Goal: Find specific page/section: Find specific page/section

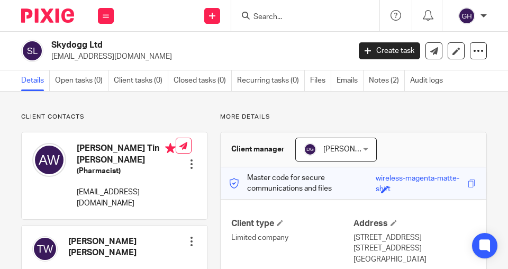
click at [300, 18] on input "Search" at bounding box center [300, 18] width 95 height 10
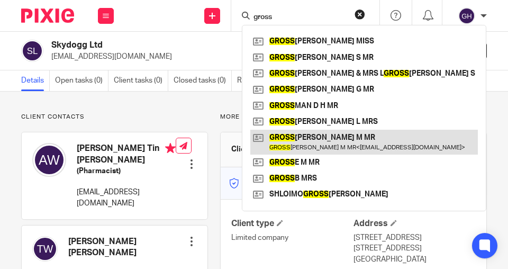
type input "gross"
click at [321, 146] on link at bounding box center [364, 142] width 228 height 24
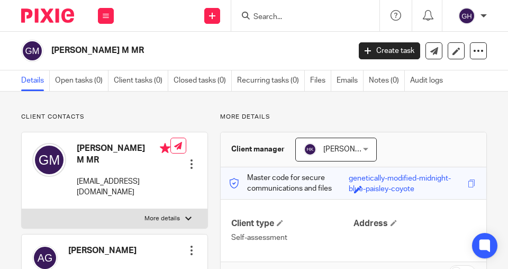
drag, startPoint x: 67, startPoint y: 239, endPoint x: 157, endPoint y: 240, distance: 89.5
click at [137, 240] on div "AVRHOM GROSSKOPF" at bounding box center [84, 258] width 104 height 36
copy h4 "AVRHOM GROSSKOPF"
click at [302, 11] on form at bounding box center [309, 15] width 113 height 13
click at [301, 15] on input "Search" at bounding box center [300, 18] width 95 height 10
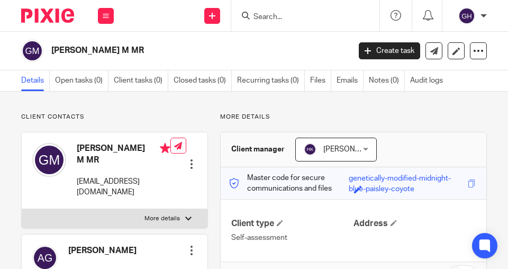
paste input "AVRHOM GROSSKOPF"
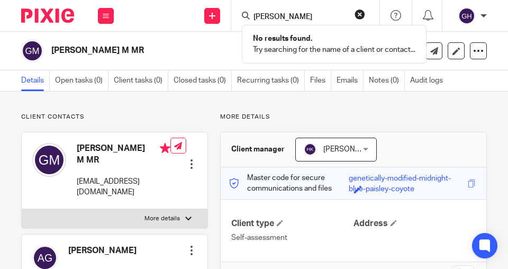
drag, startPoint x: 287, startPoint y: 15, endPoint x: 244, endPoint y: 15, distance: 42.9
click at [244, 15] on div "AVRHOM GROSSKOPF" at bounding box center [303, 15] width 123 height 13
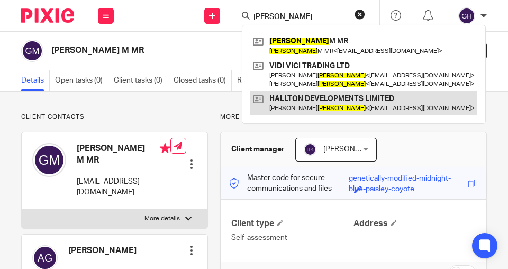
type input "GROSSKOPF"
click at [316, 94] on link at bounding box center [363, 103] width 227 height 24
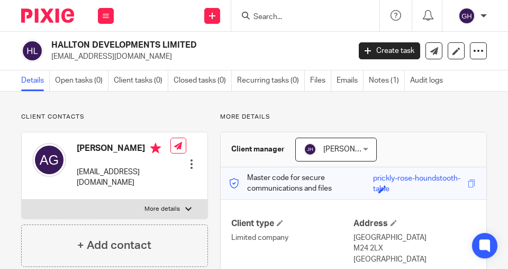
click at [245, 41] on h2 "HALLTON DEVELOPMENTS LIMITED" at bounding box center [168, 45] width 234 height 11
drag, startPoint x: 52, startPoint y: 44, endPoint x: 195, endPoint y: 47, distance: 142.5
click at [195, 45] on h2 "HALLTON DEVELOPMENTS LIMITED" at bounding box center [168, 45] width 234 height 11
copy h2 "HALLTON DEVELOPMENTS LIMITED"
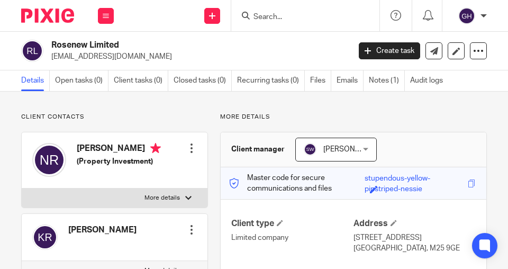
drag, startPoint x: 290, startPoint y: 23, endPoint x: 279, endPoint y: 27, distance: 12.2
click at [289, 23] on div at bounding box center [305, 15] width 148 height 31
click at [280, 19] on input "Search" at bounding box center [300, 18] width 95 height 10
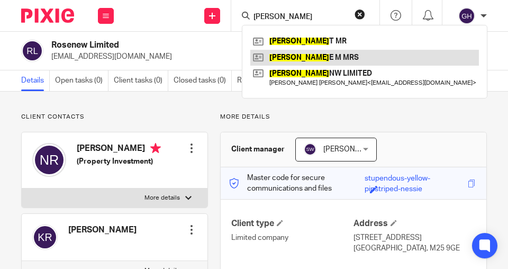
type input "marney"
click at [300, 55] on link at bounding box center [364, 58] width 229 height 16
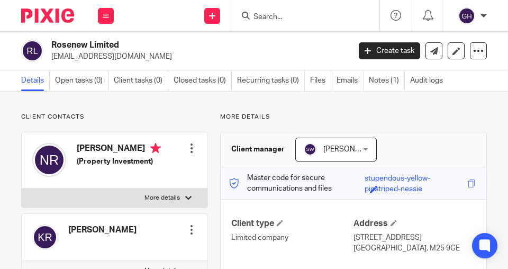
click at [263, 17] on input "Search" at bounding box center [300, 18] width 95 height 10
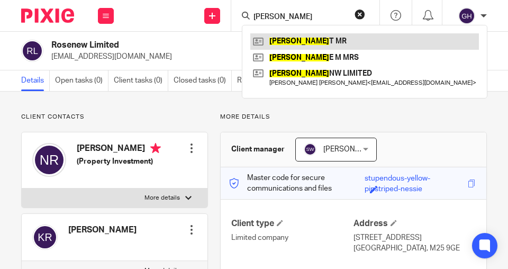
type input "[PERSON_NAME]"
click at [288, 43] on link at bounding box center [364, 41] width 229 height 16
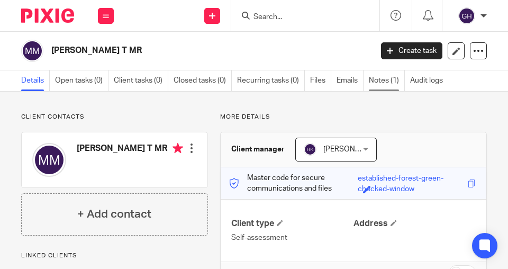
click at [375, 79] on link "Notes (1)" at bounding box center [387, 80] width 36 height 21
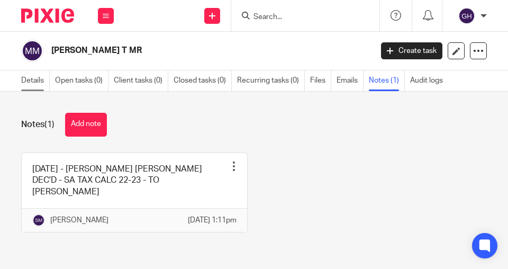
click at [29, 79] on link "Details" at bounding box center [35, 80] width 29 height 21
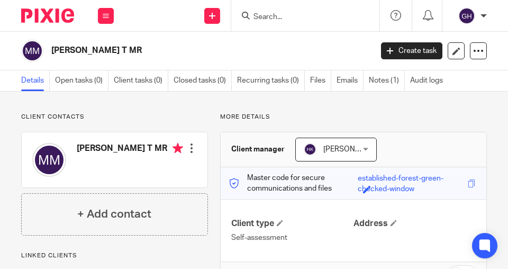
scroll to position [30, 0]
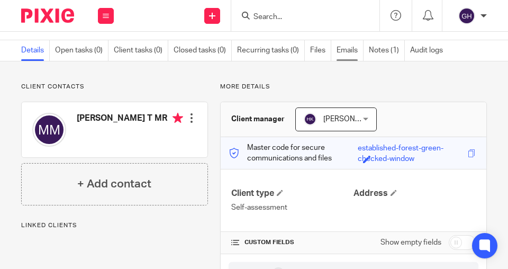
click at [347, 53] on link "Emails" at bounding box center [350, 50] width 27 height 21
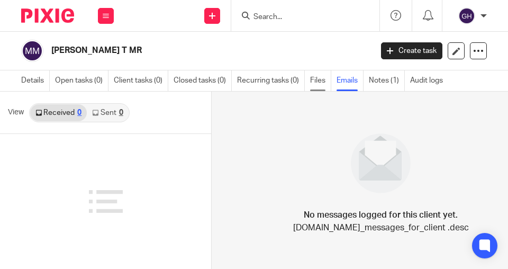
click at [316, 81] on link "Files" at bounding box center [320, 80] width 21 height 21
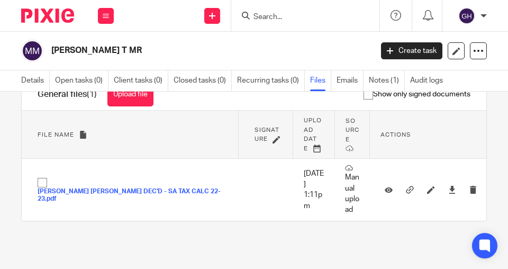
scroll to position [36, 0]
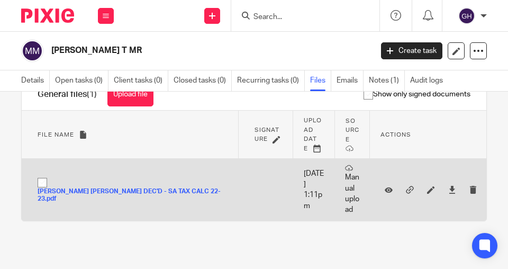
click at [148, 191] on button "[PERSON_NAME] [PERSON_NAME] DEC'D - SA TAX CALC 22-23.pdf" at bounding box center [136, 195] width 196 height 15
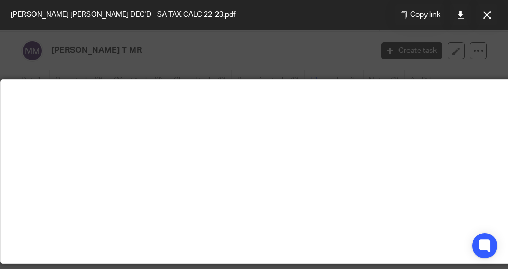
click at [488, 16] on icon at bounding box center [487, 15] width 8 height 8
